Goal: Task Accomplishment & Management: Use online tool/utility

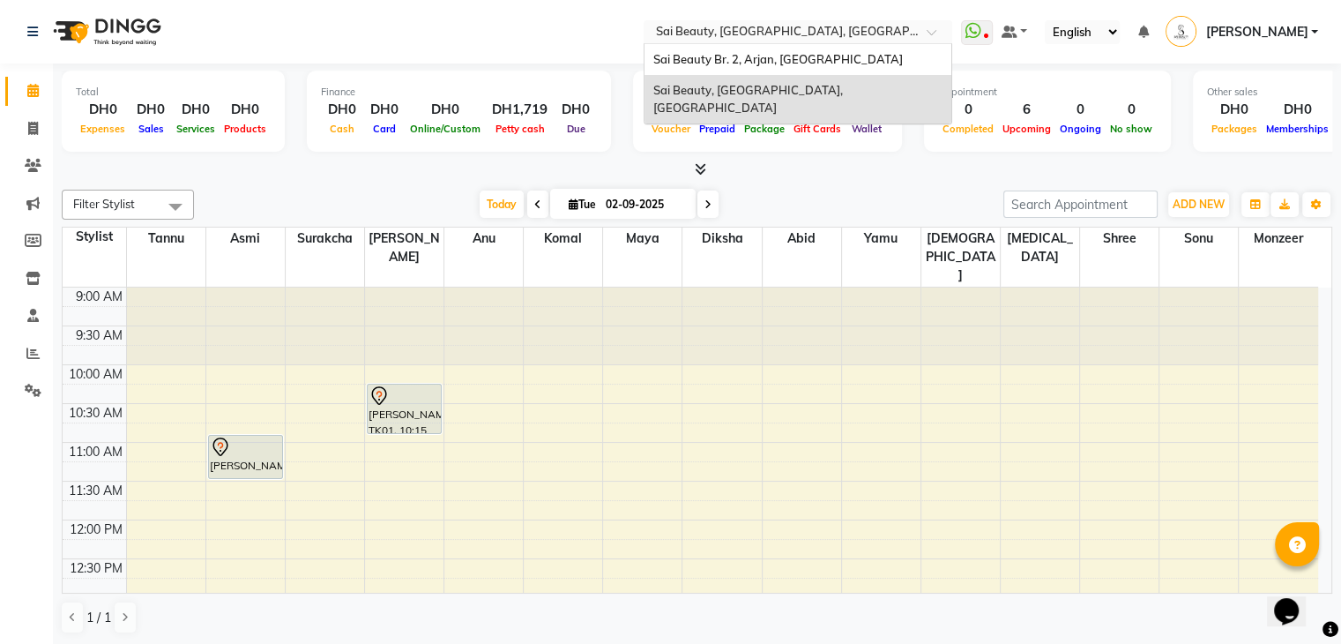
click at [786, 35] on input "text" at bounding box center [781, 34] width 256 height 18
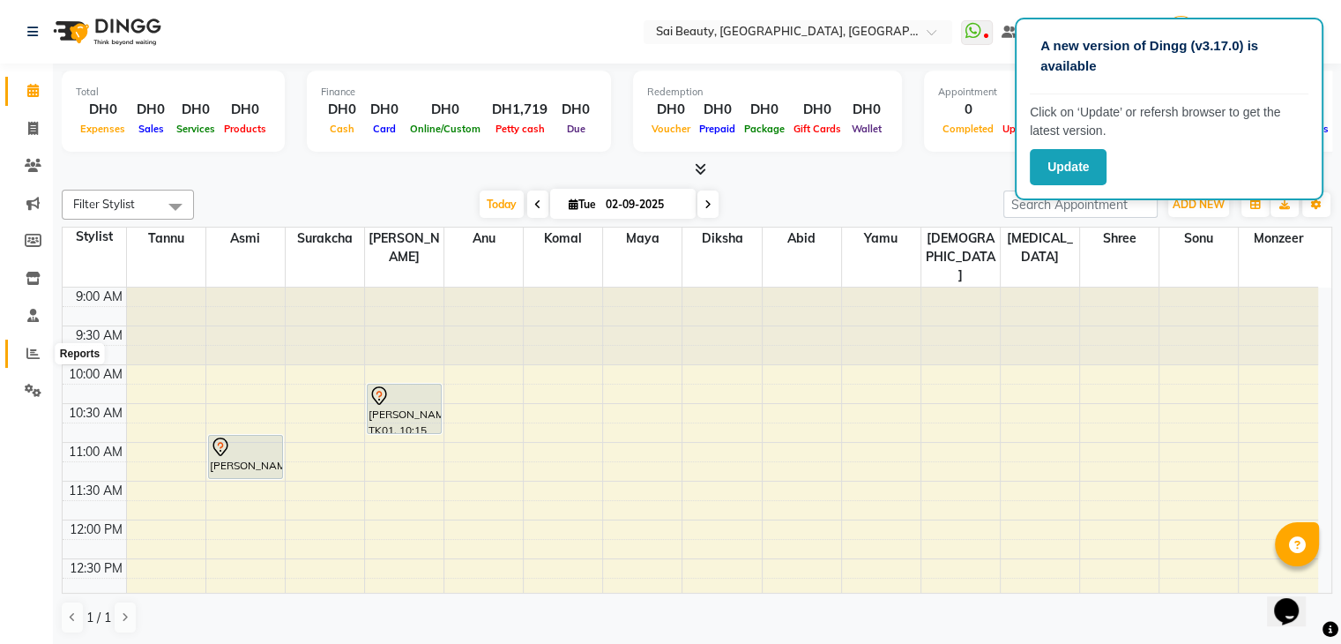
click at [33, 357] on icon at bounding box center [32, 353] width 13 height 13
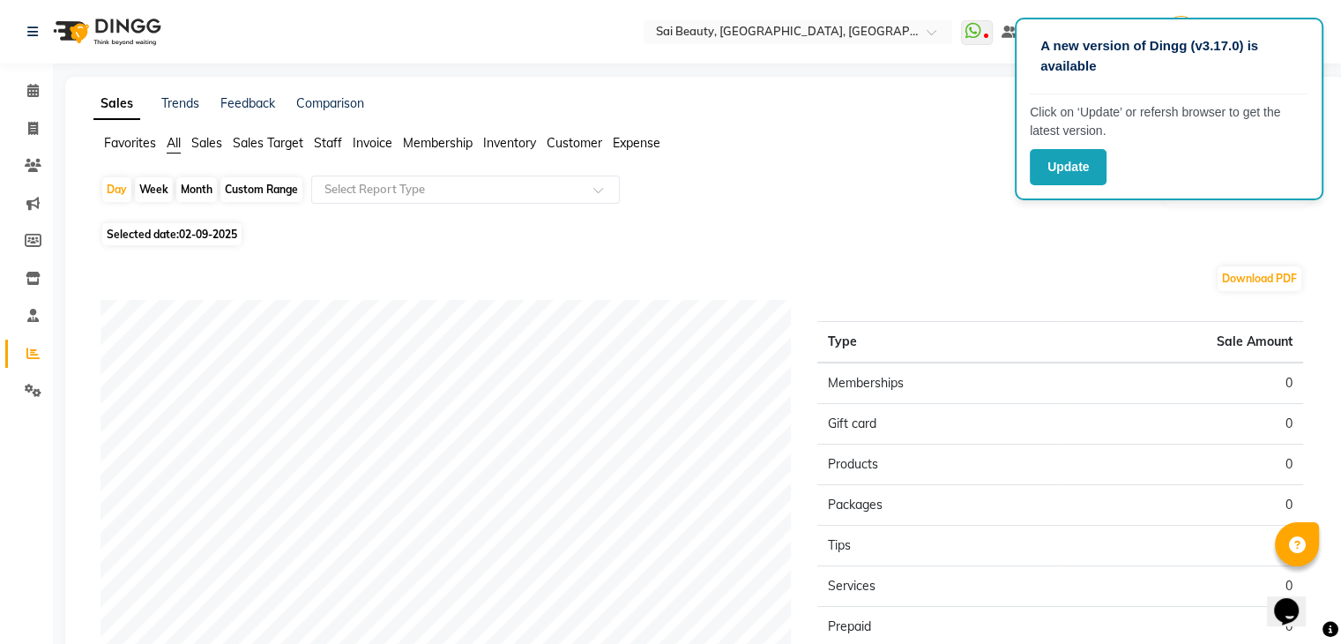
click at [198, 188] on div "Month" at bounding box center [196, 189] width 41 height 25
select select "9"
select select "2025"
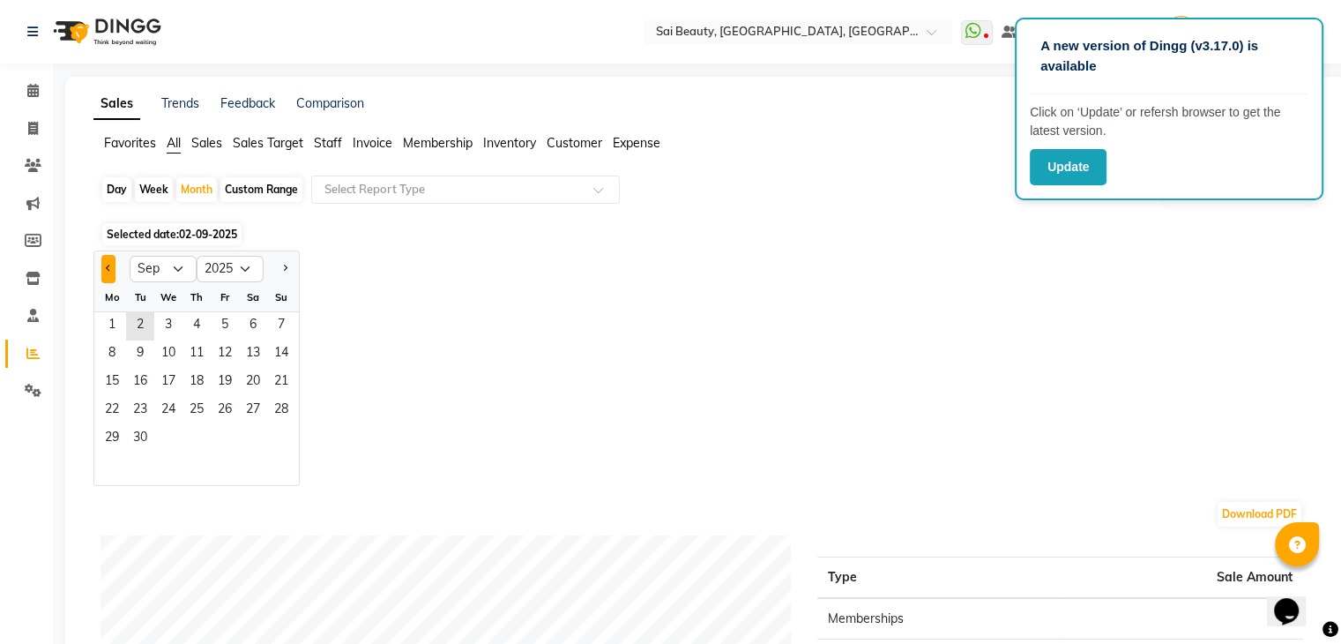
click at [111, 260] on button "Previous month" at bounding box center [108, 269] width 14 height 28
select select "8"
click at [224, 318] on span "1" at bounding box center [225, 326] width 28 height 28
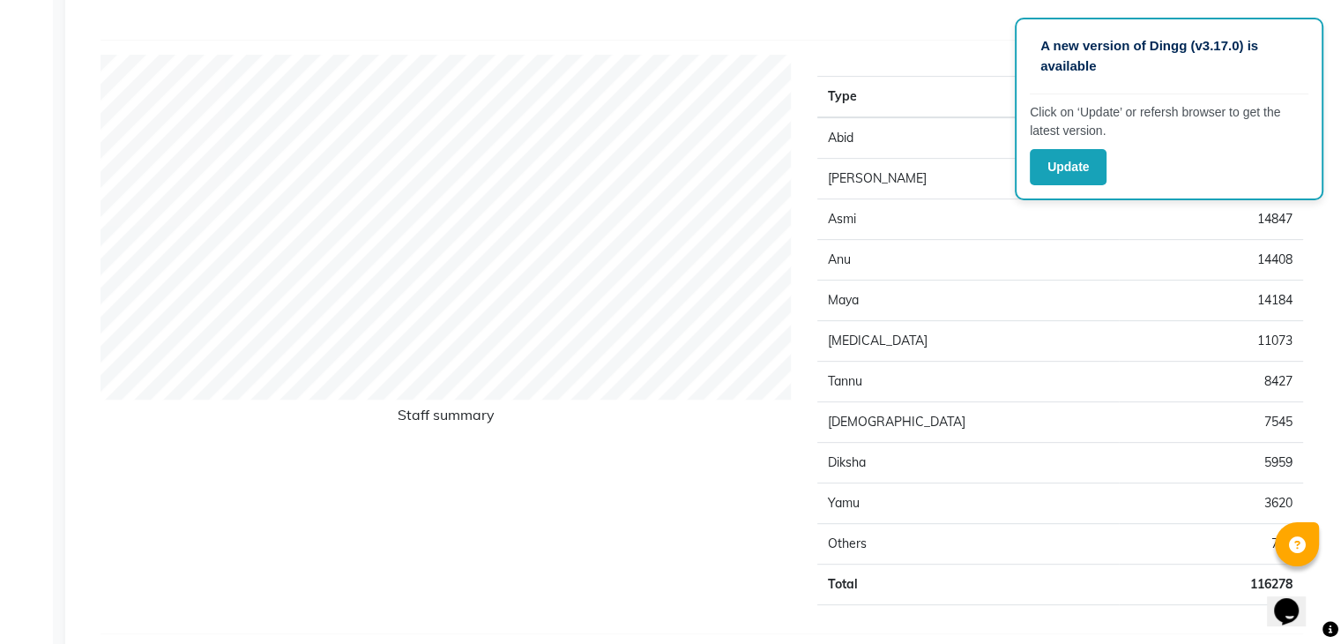
scroll to position [720, 0]
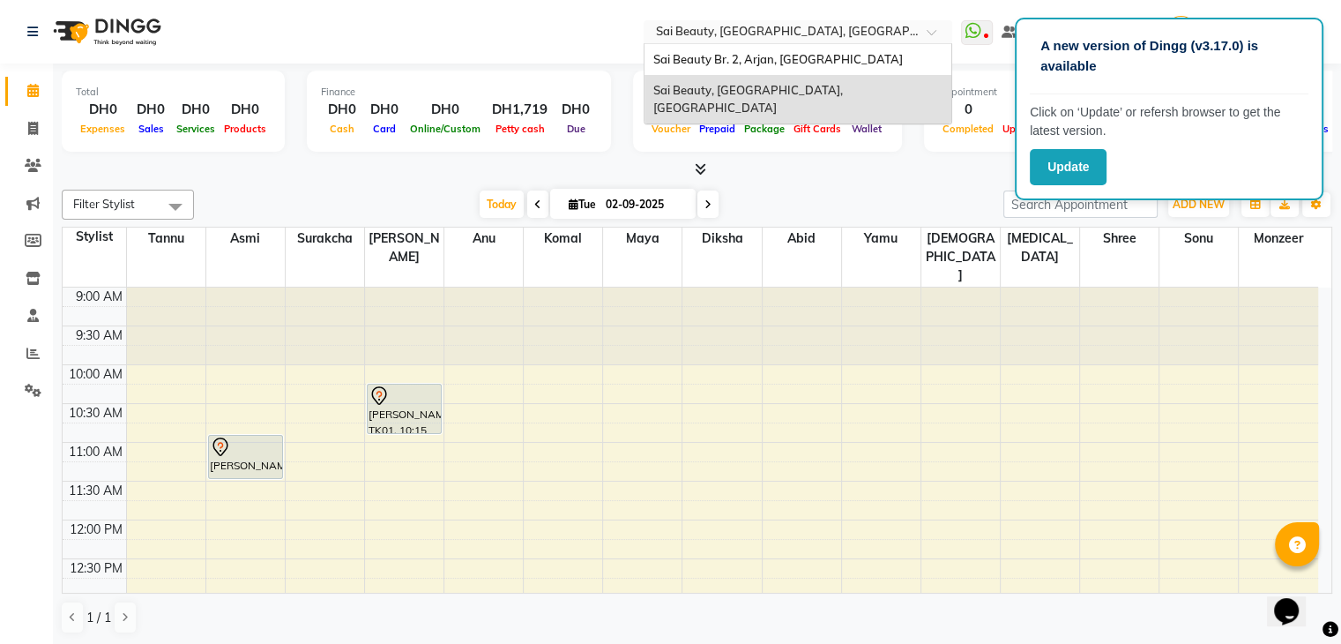
click at [780, 29] on input "text" at bounding box center [781, 34] width 256 height 18
click at [801, 57] on span "Sai Beauty Br. 2, Arjan, [GEOGRAPHIC_DATA]" at bounding box center [779, 59] width 250 height 14
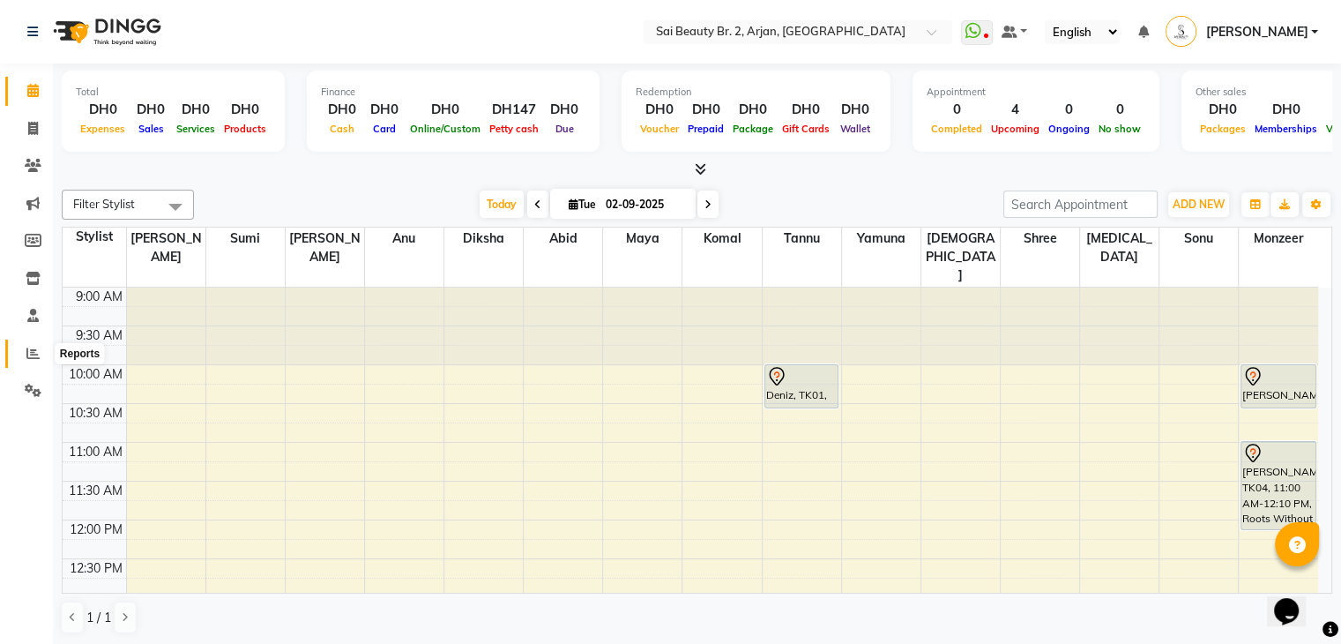
click at [40, 347] on span at bounding box center [33, 354] width 31 height 20
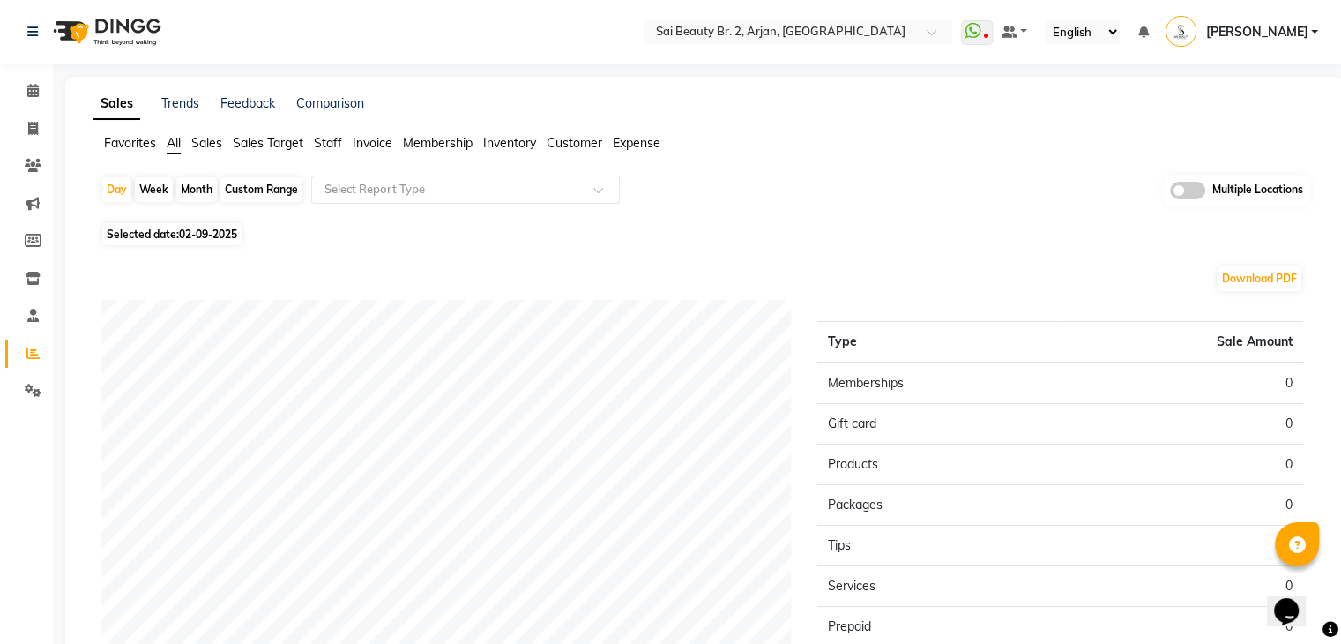
click at [194, 190] on div "Month" at bounding box center [196, 189] width 41 height 25
select select "9"
select select "2025"
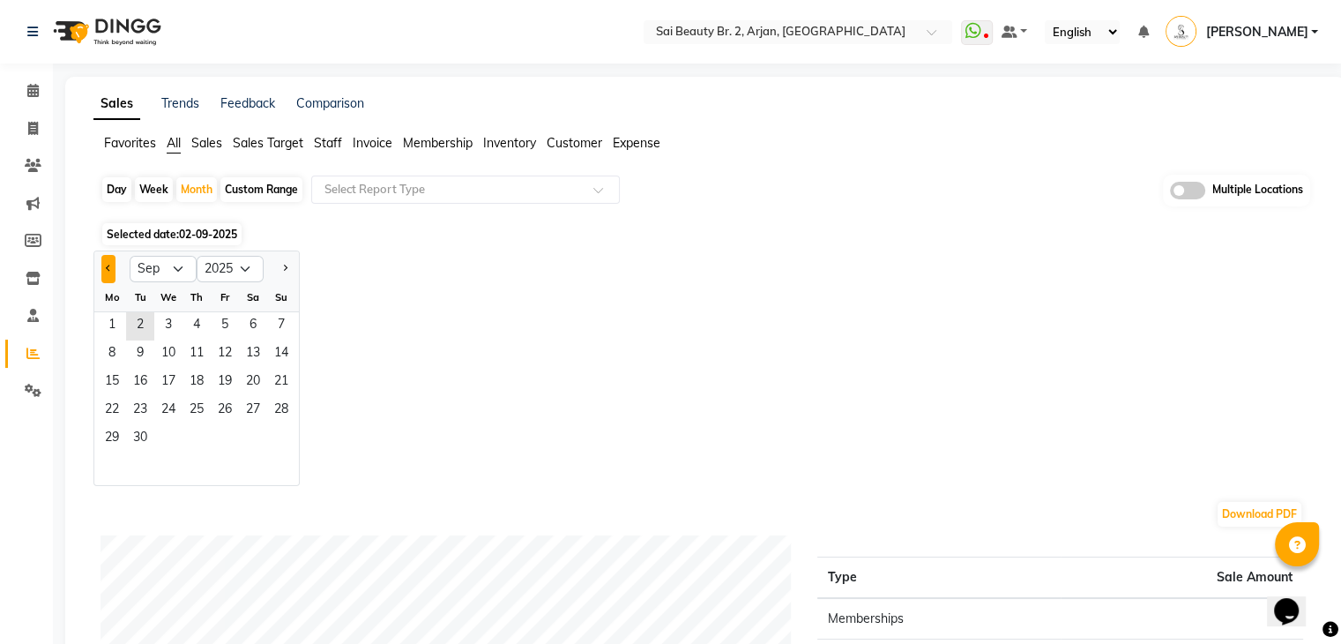
click at [106, 265] on button "Previous month" at bounding box center [108, 269] width 14 height 28
select select "8"
click at [223, 312] on span "1" at bounding box center [225, 326] width 28 height 28
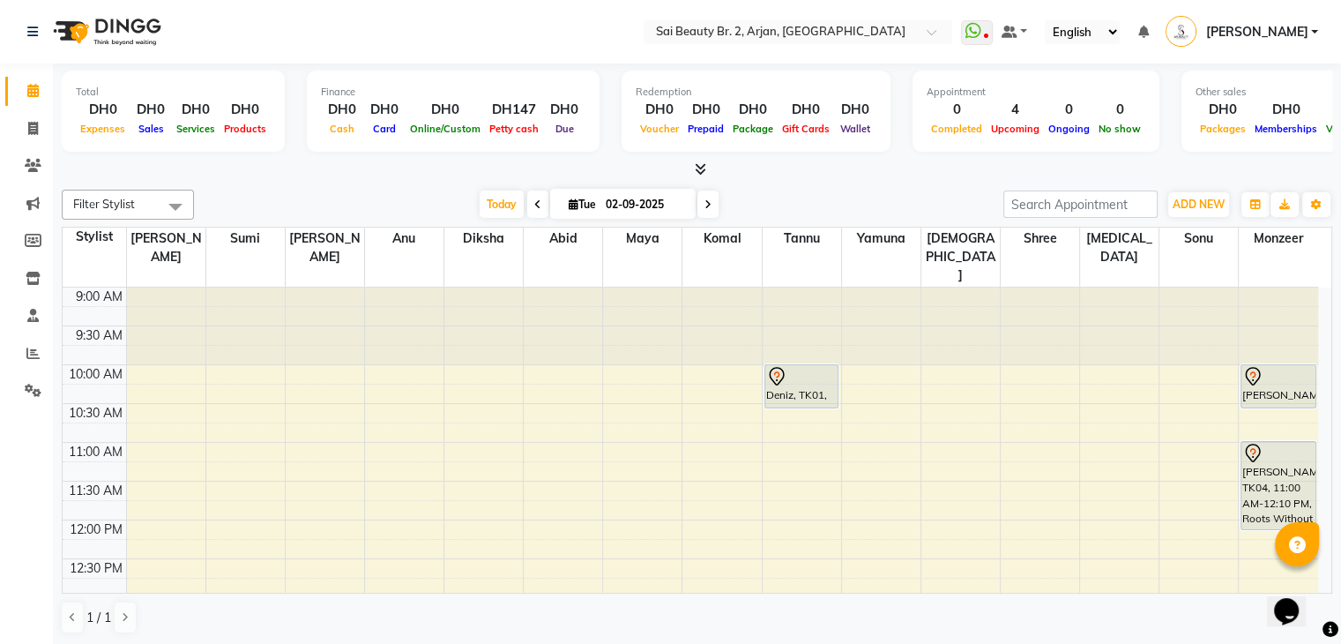
click at [902, 197] on div "Today Tue 02-09-2025" at bounding box center [599, 204] width 792 height 26
click at [295, 188] on div "Filter Stylist Select All Abid Alora Anu Ashmita Diksha Gita Komal Maya monzeer…" at bounding box center [697, 412] width 1271 height 459
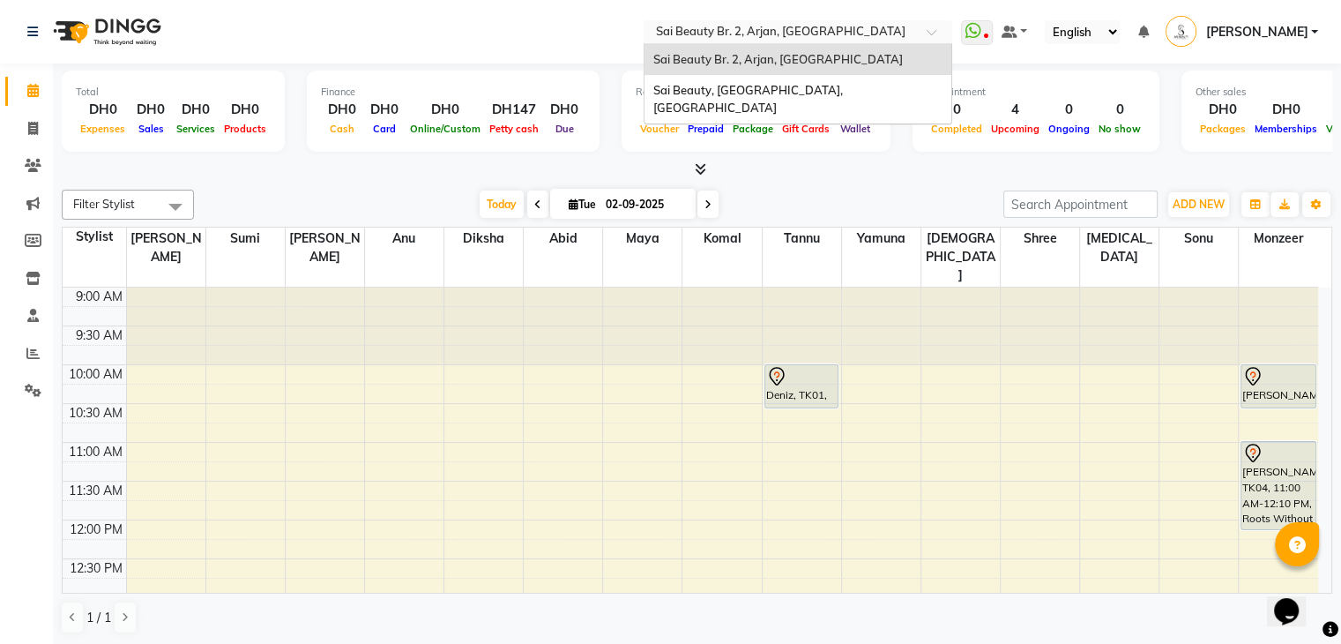
click at [813, 29] on input "text" at bounding box center [781, 34] width 256 height 18
click at [807, 86] on span "Sai Beauty, [GEOGRAPHIC_DATA], [GEOGRAPHIC_DATA]" at bounding box center [750, 99] width 192 height 32
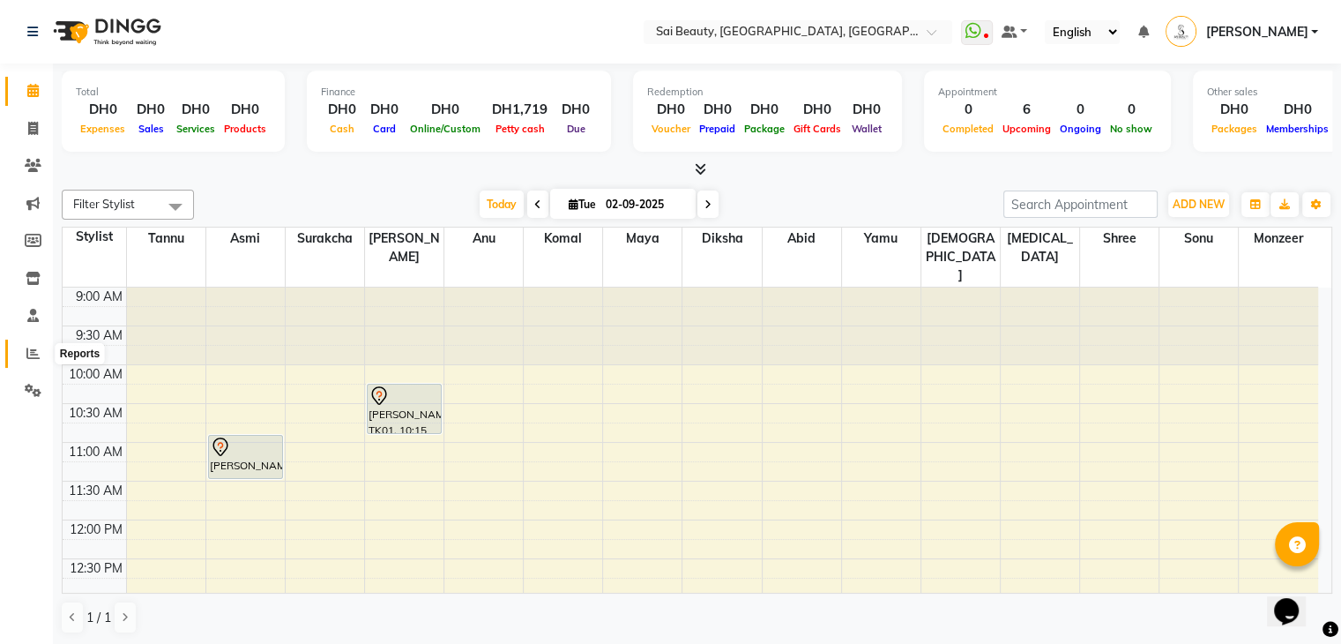
click at [24, 352] on span at bounding box center [33, 354] width 31 height 20
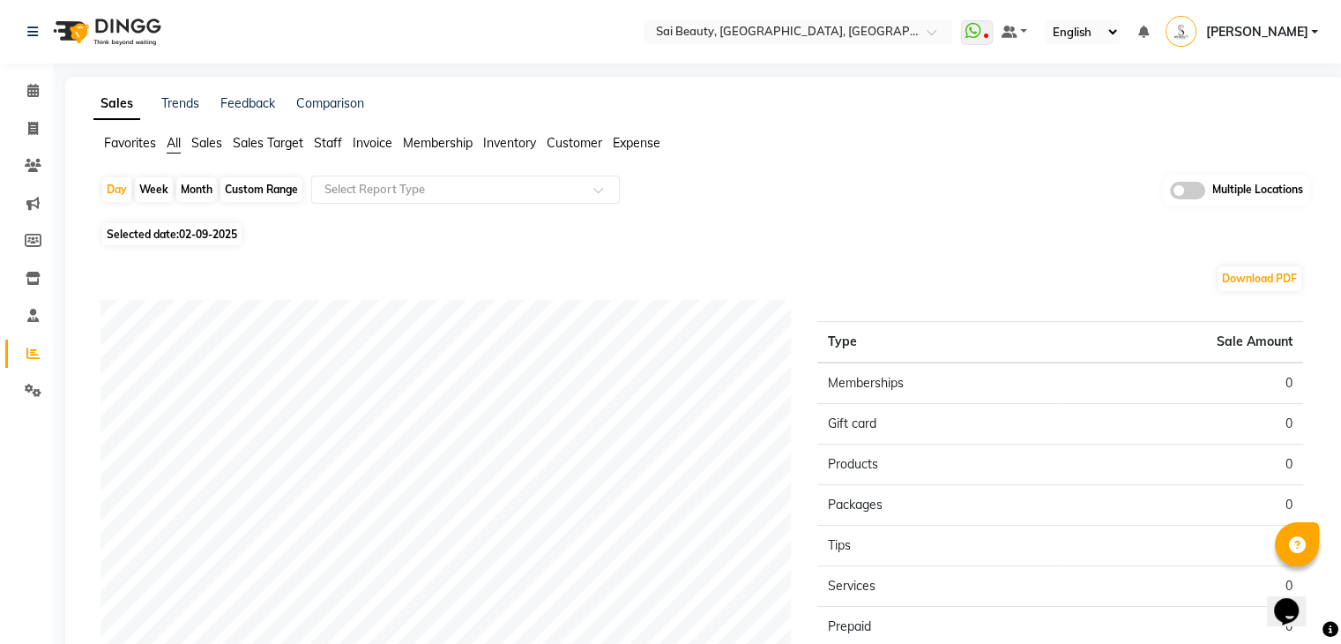
click at [197, 184] on div "Month" at bounding box center [196, 189] width 41 height 25
select select "9"
select select "2025"
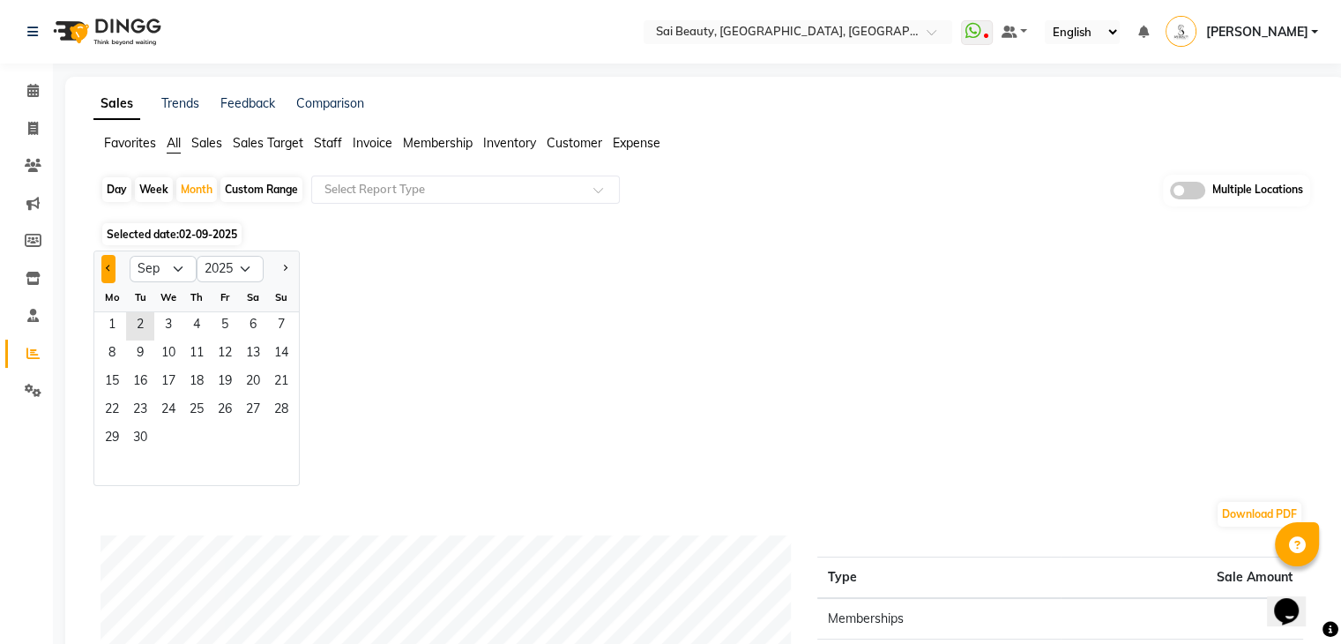
click at [103, 265] on button "Previous month" at bounding box center [108, 269] width 14 height 28
select select "8"
click at [219, 316] on span "1" at bounding box center [225, 326] width 28 height 28
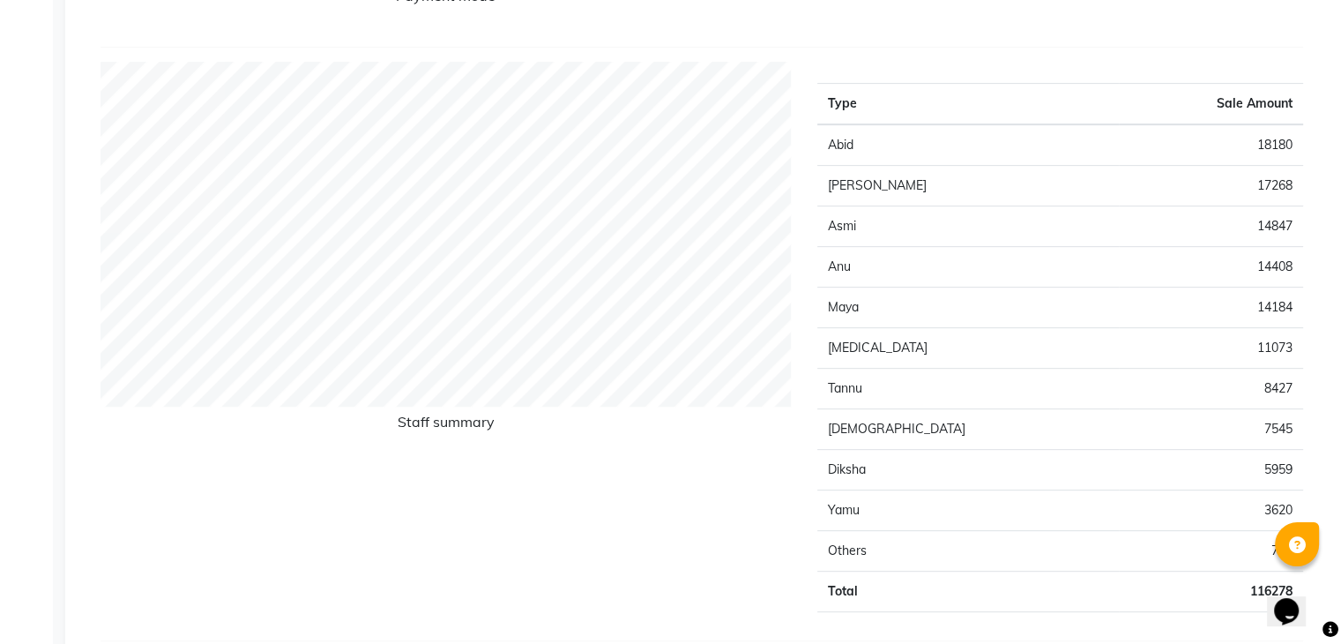
scroll to position [705, 0]
